Goal: Information Seeking & Learning: Learn about a topic

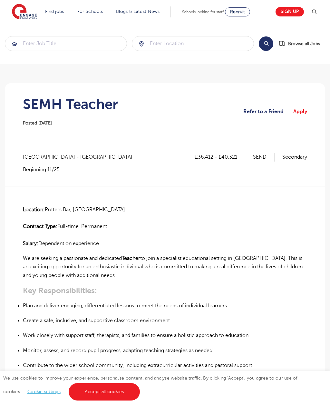
click at [0, 0] on link "Teaching Jobs in [GEOGRAPHIC_DATA]" at bounding box center [0, 0] width 0 height 0
click at [0, 0] on link "Teaching jobs in [GEOGRAPHIC_DATA]" at bounding box center [0, 0] width 0 height 0
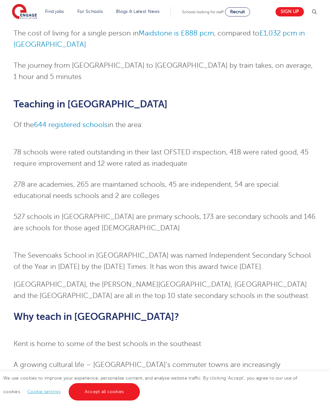
scroll to position [367, 0]
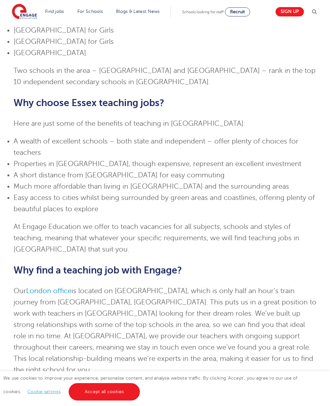
scroll to position [952, 0]
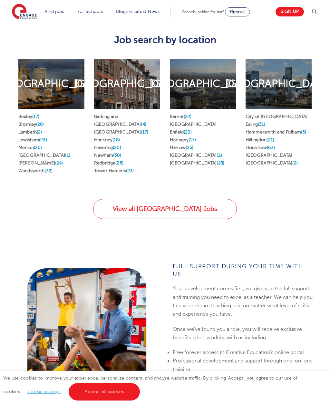
scroll to position [354, 0]
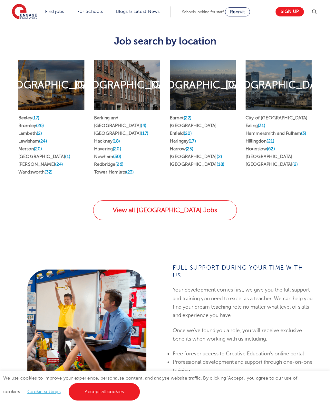
click at [201, 209] on link "View all [GEOGRAPHIC_DATA] Jobs" at bounding box center [165, 210] width 144 height 20
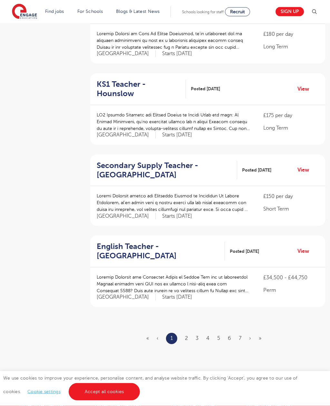
scroll to position [583, 0]
click at [188, 335] on link "2" at bounding box center [186, 338] width 3 height 6
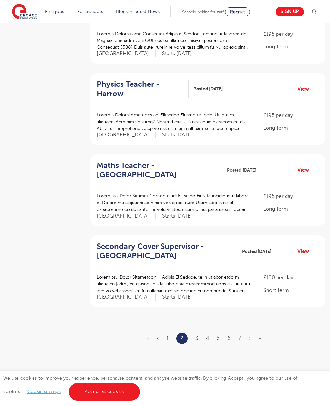
scroll to position [0, 0]
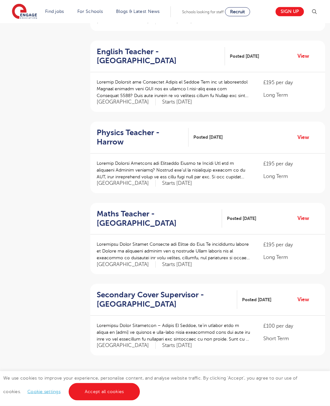
scroll to position [535, 0]
click at [198, 383] on link "3" at bounding box center [196, 386] width 3 height 6
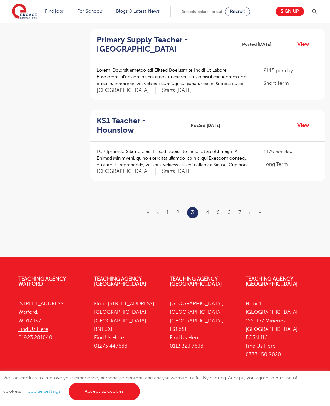
scroll to position [709, 0]
